Goal: Task Accomplishment & Management: Manage account settings

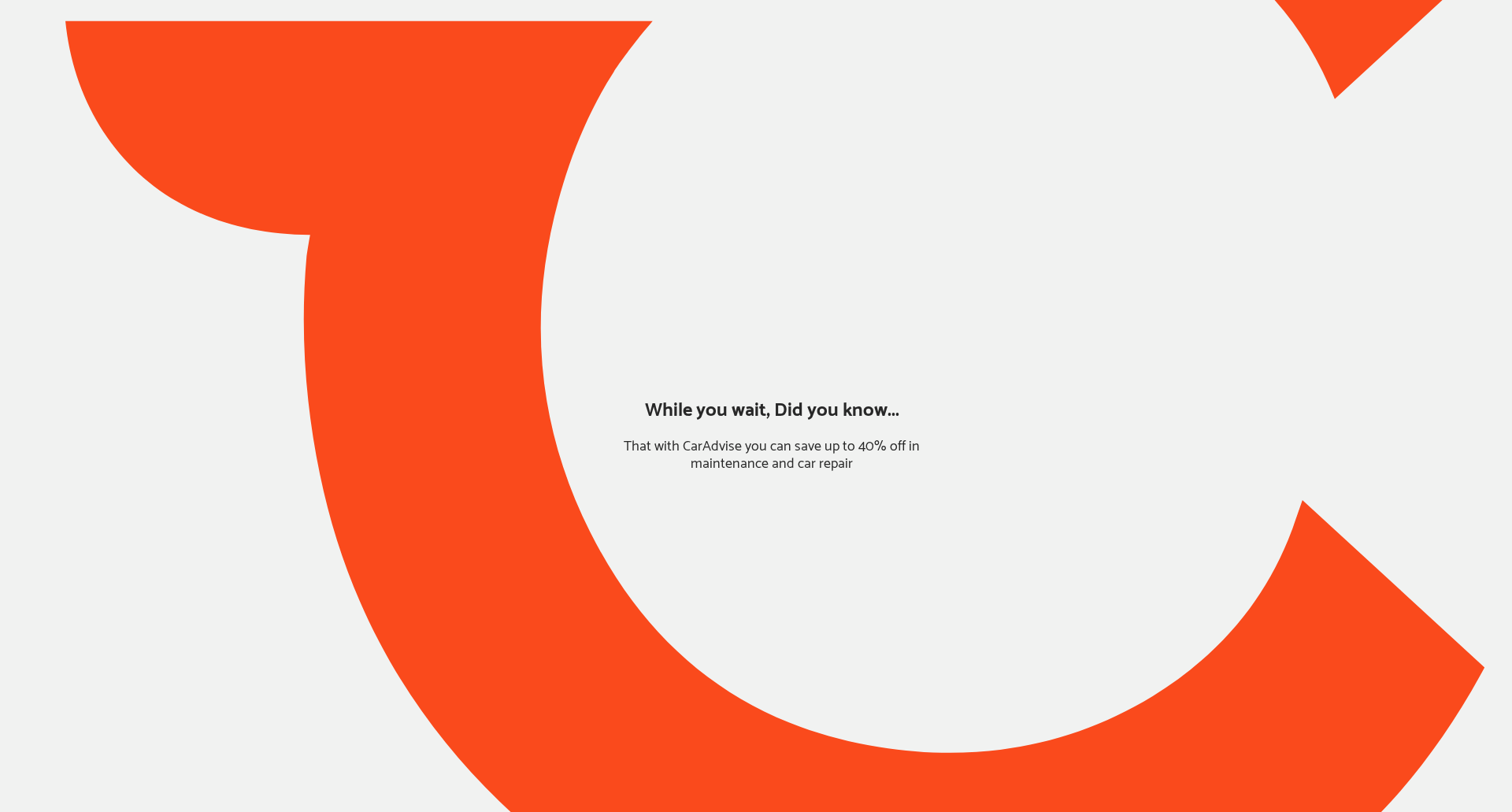
type input "*****"
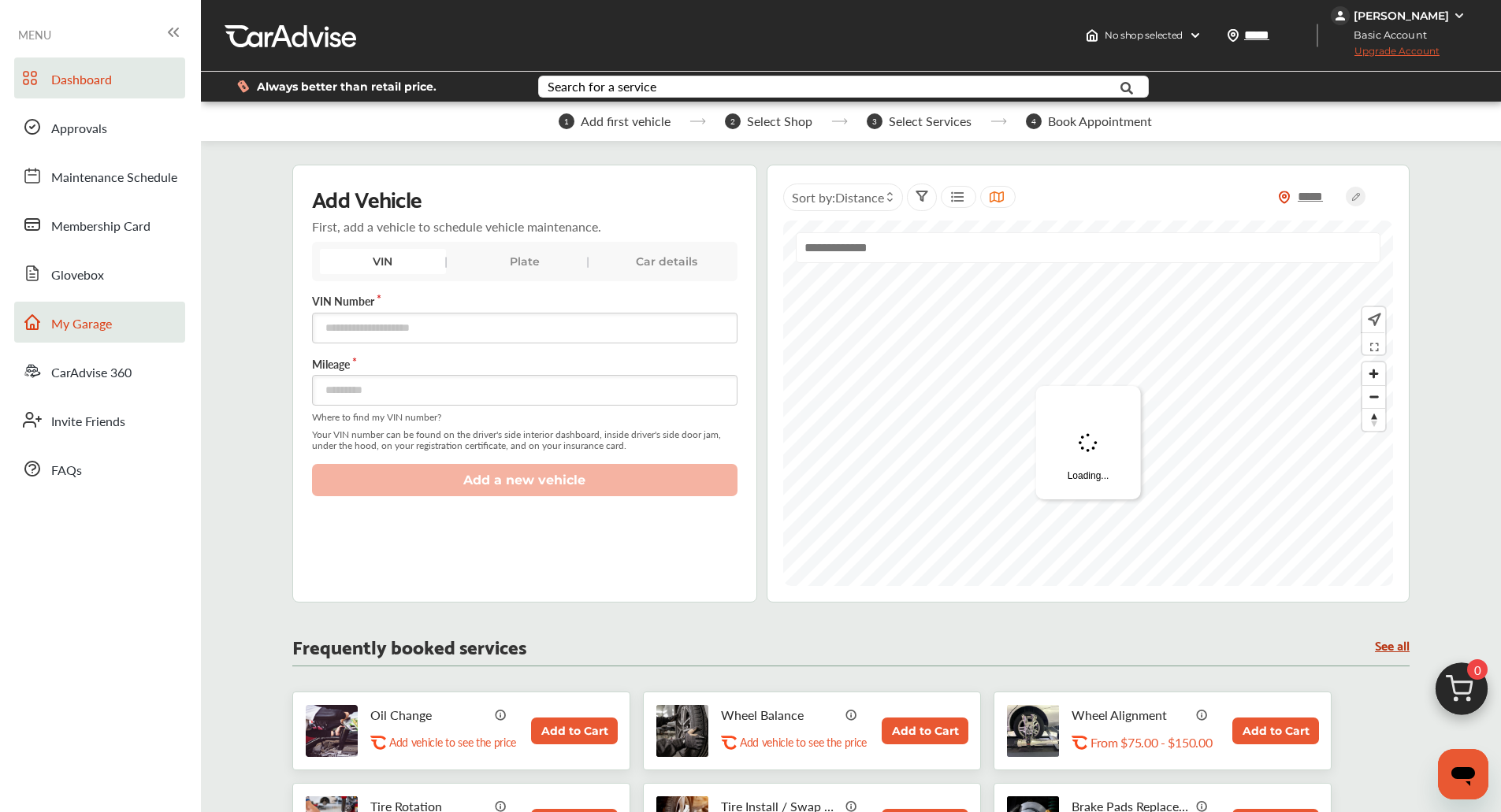
click at [124, 333] on link "My Garage" at bounding box center [100, 322] width 171 height 41
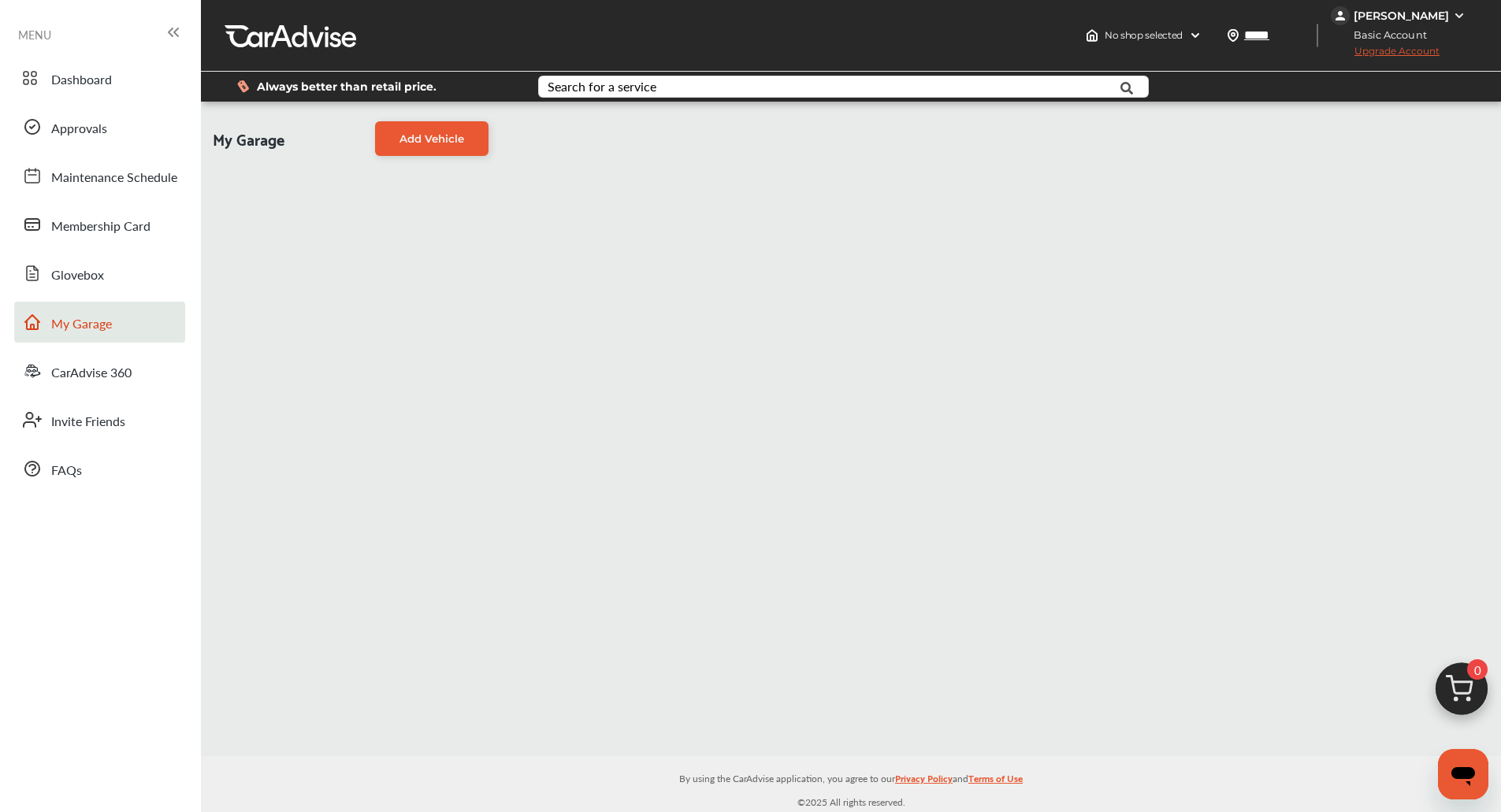
click at [1271, 553] on div "My Garage Add Vehicle" at bounding box center [851, 429] width 1301 height 655
click at [908, 350] on div "My Garage Add Vehicle" at bounding box center [851, 429] width 1301 height 655
click at [1455, 11] on img at bounding box center [1459, 15] width 13 height 13
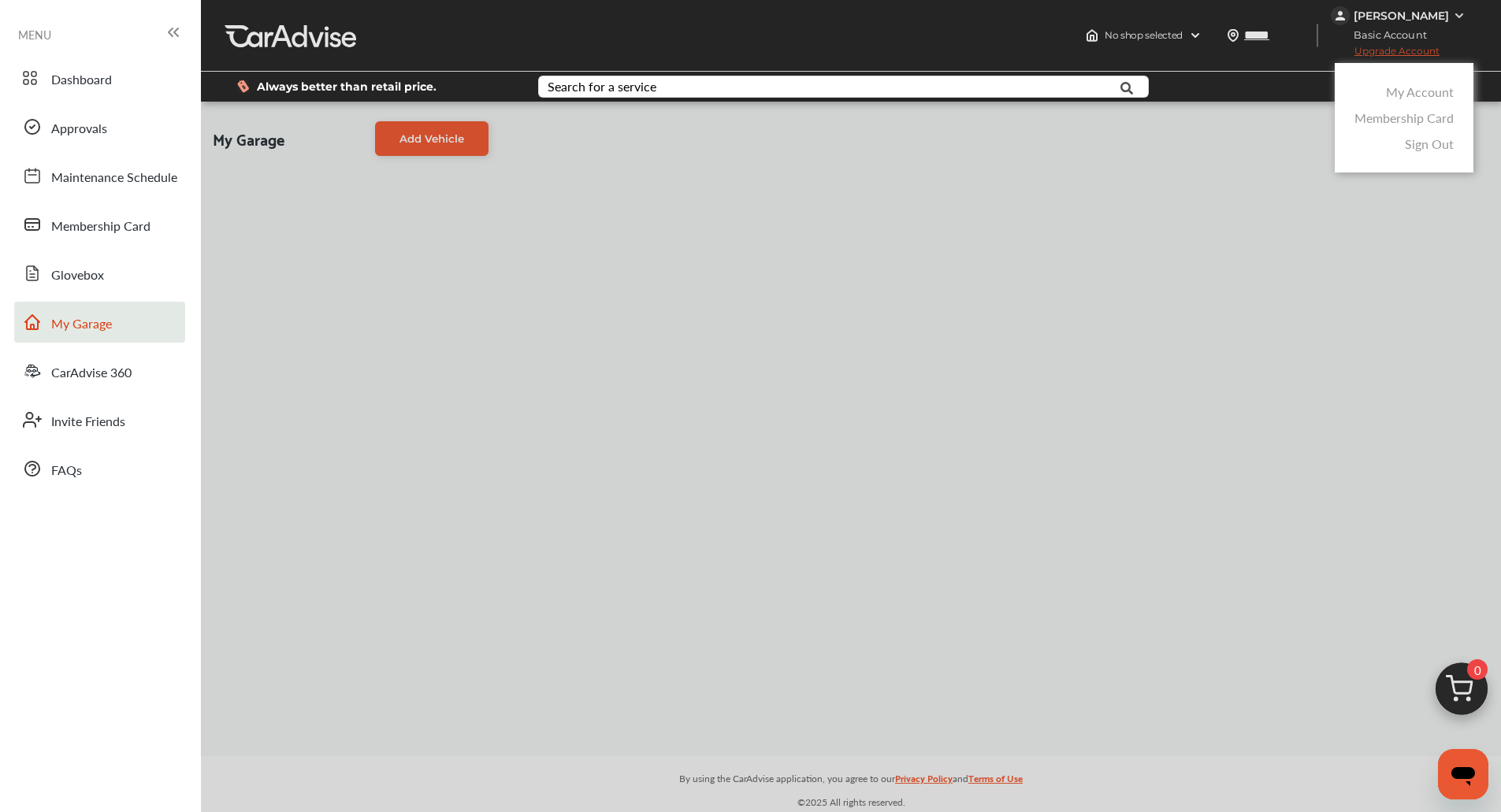
click at [1404, 90] on link "My Account" at bounding box center [1419, 91] width 68 height 18
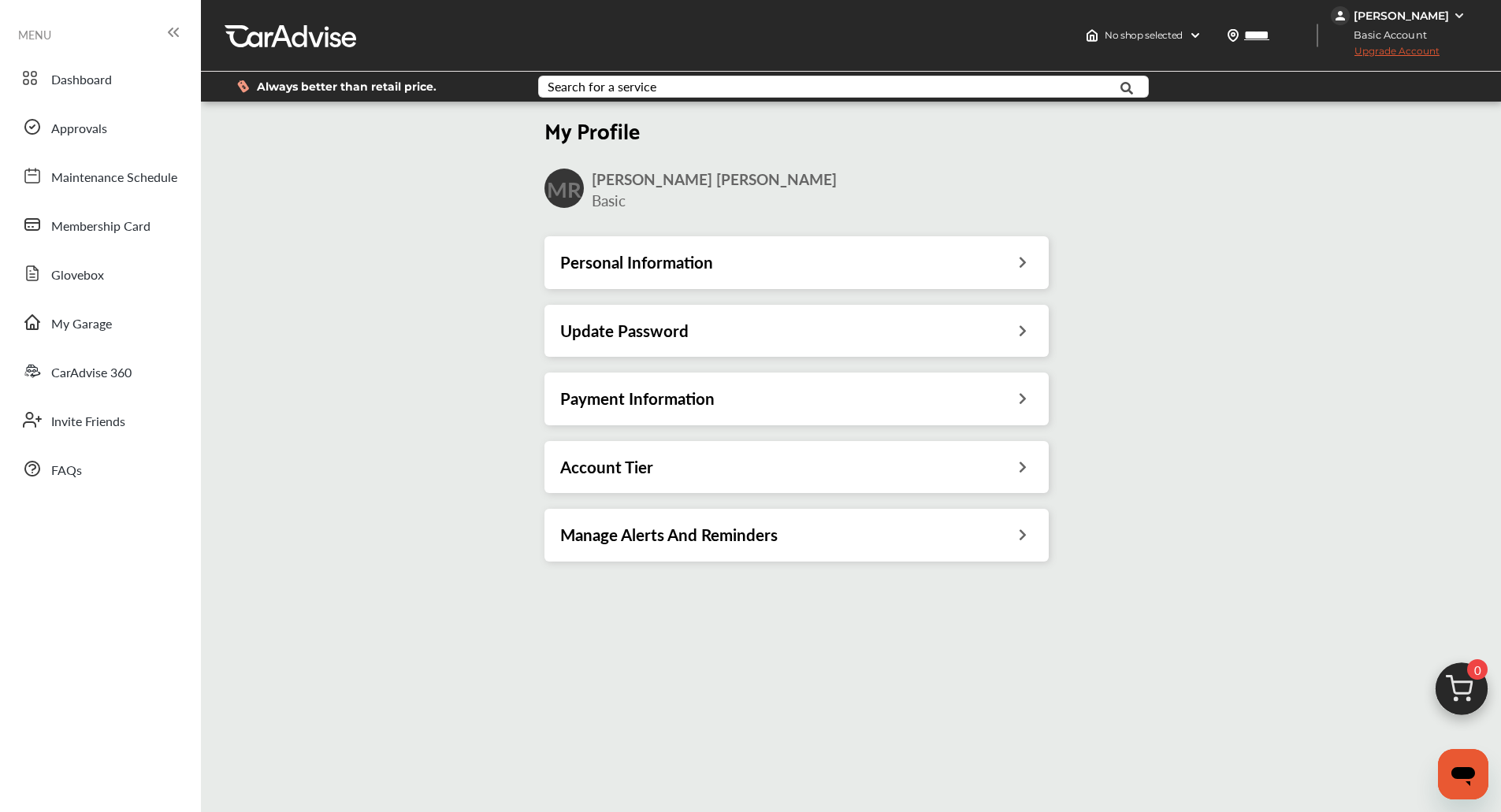
click at [858, 393] on div "Payment Information" at bounding box center [797, 399] width 473 height 21
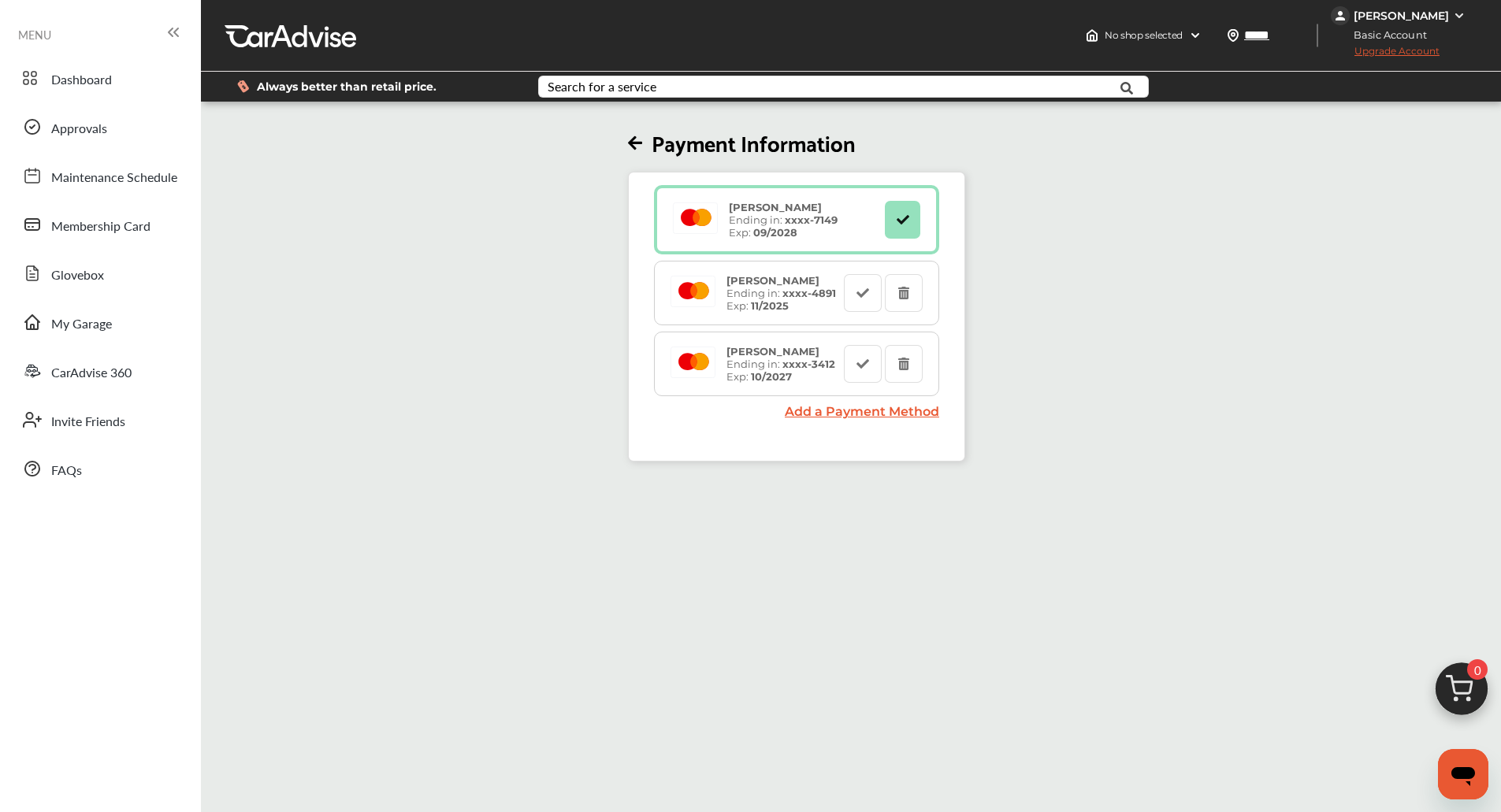
click at [1109, 393] on div "Payment Information [PERSON_NAME] Ending in: xxxx- 7149 Exp: 09/2028 [PERSON_NA…" at bounding box center [796, 283] width 1201 height 357
click at [1109, 388] on div "Payment Information [PERSON_NAME] Ending in: xxxx- 7149 Exp: 09/2028 [PERSON_NA…" at bounding box center [796, 283] width 1201 height 357
